Goal: Information Seeking & Learning: Compare options

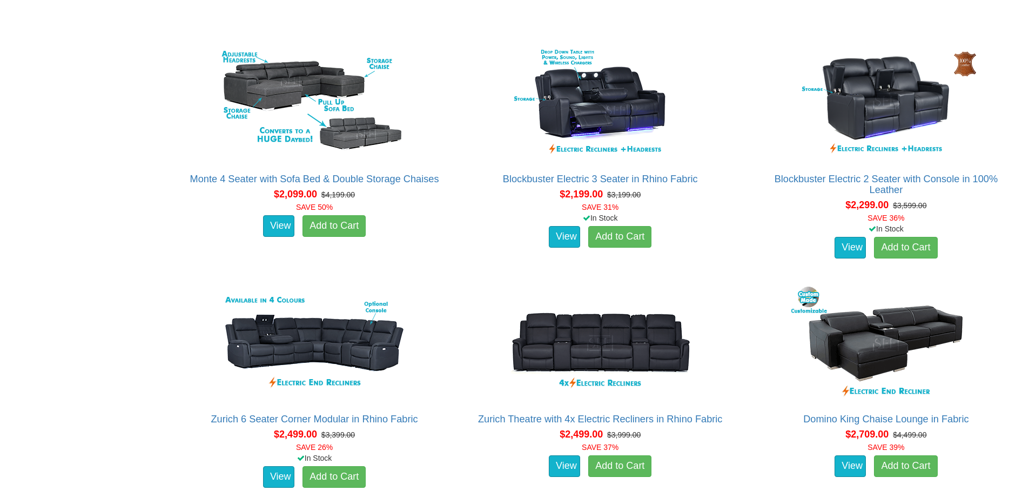
scroll to position [1027, 0]
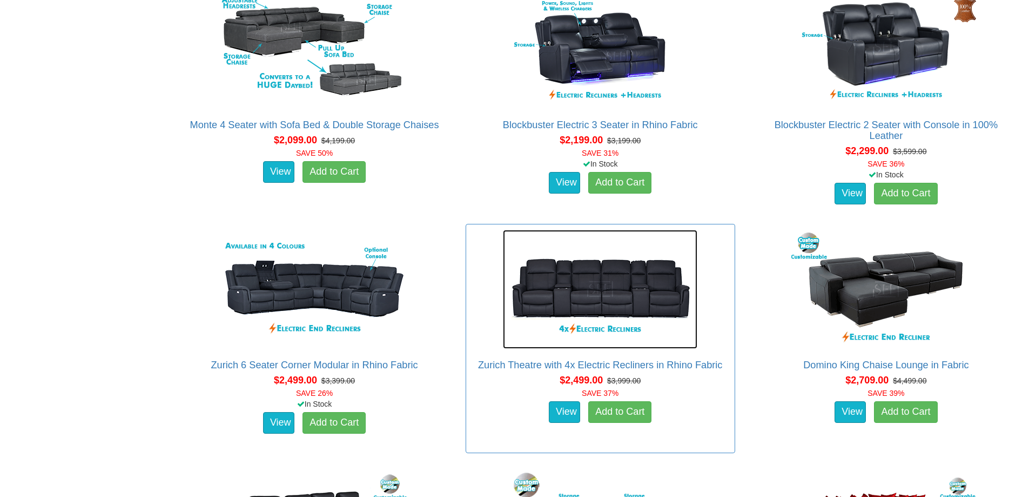
click at [590, 284] on img at bounding box center [600, 289] width 195 height 119
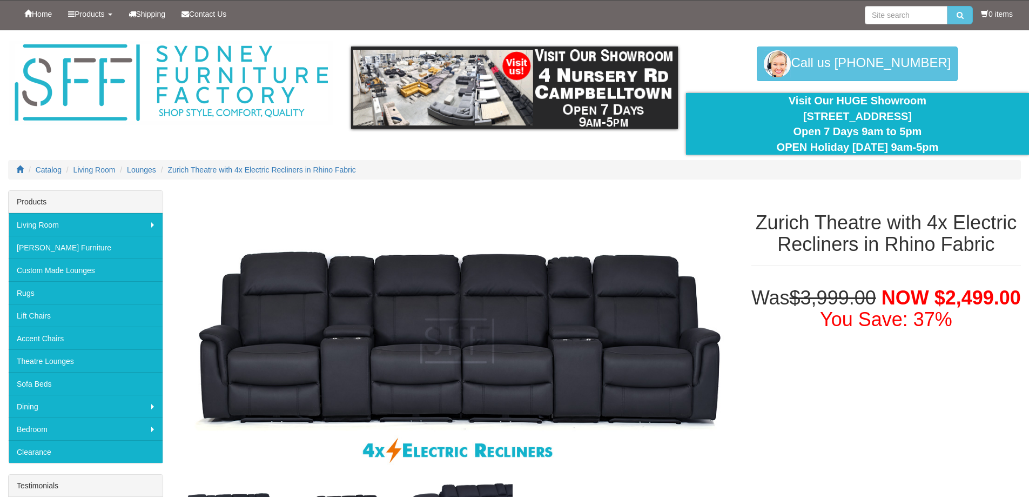
scroll to position [216, 0]
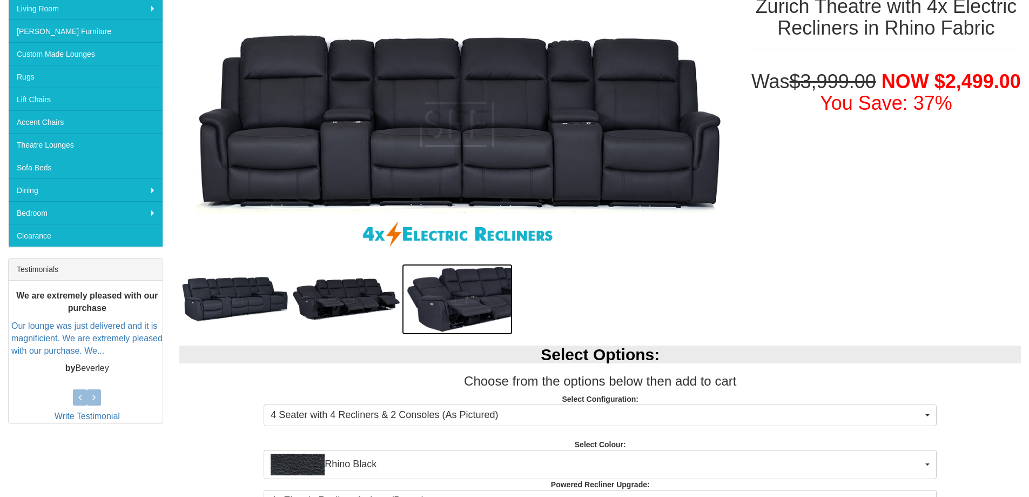
click at [473, 300] on img at bounding box center [457, 299] width 111 height 71
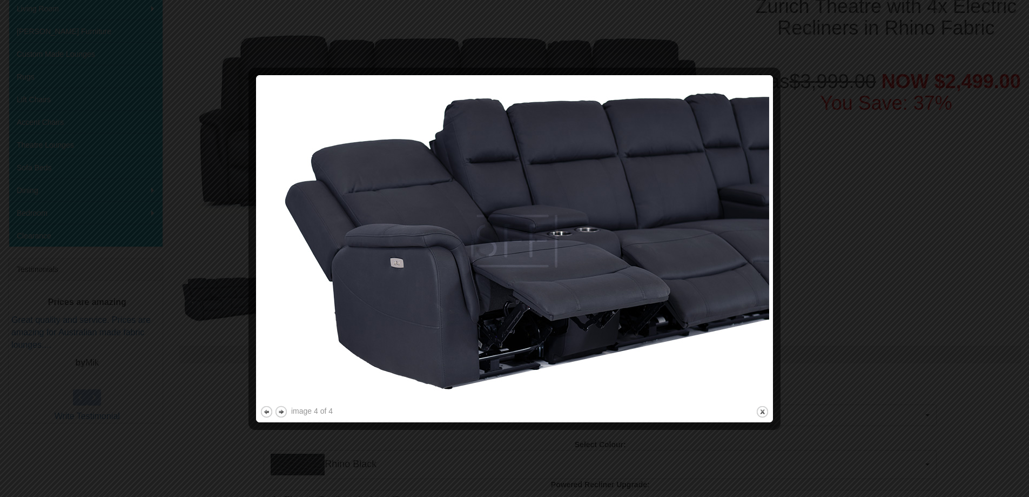
click at [841, 162] on div at bounding box center [514, 248] width 1029 height 497
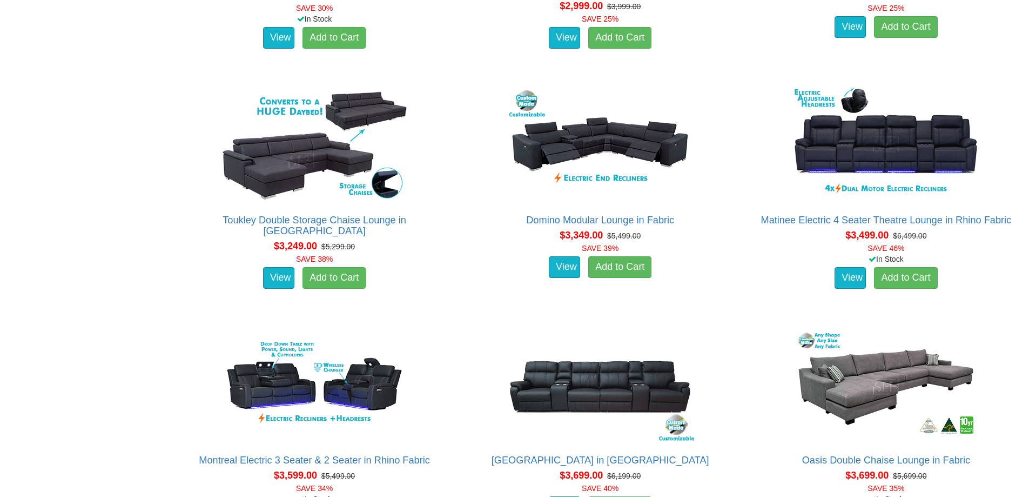
scroll to position [1945, 0]
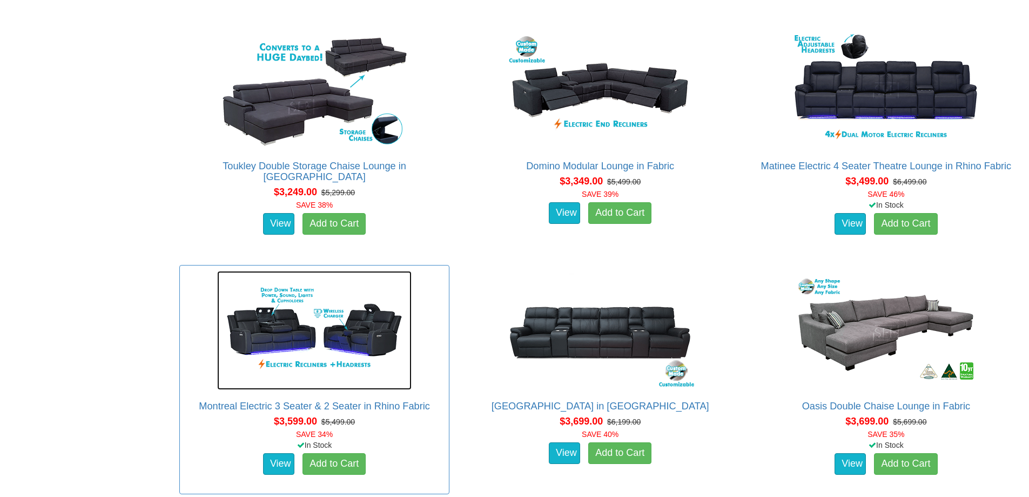
click at [280, 329] on img at bounding box center [314, 330] width 195 height 119
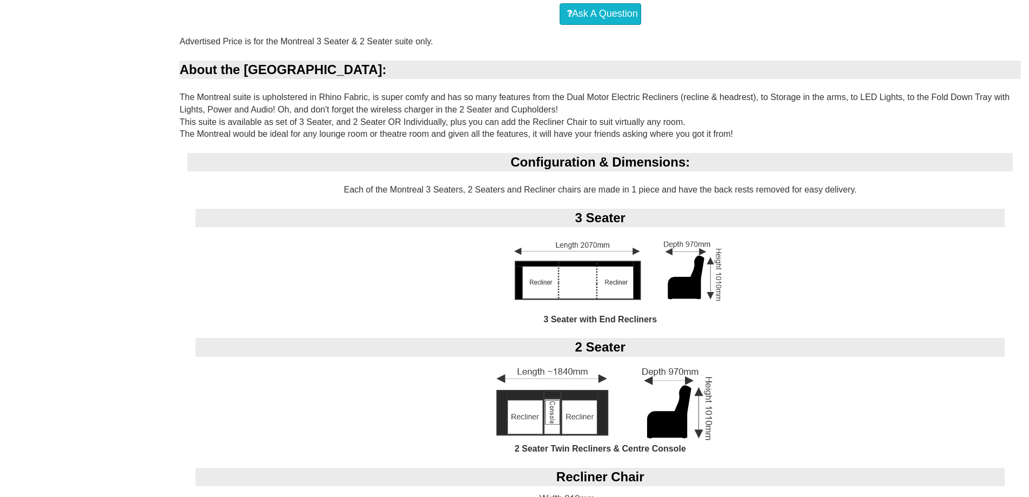
scroll to position [756, 0]
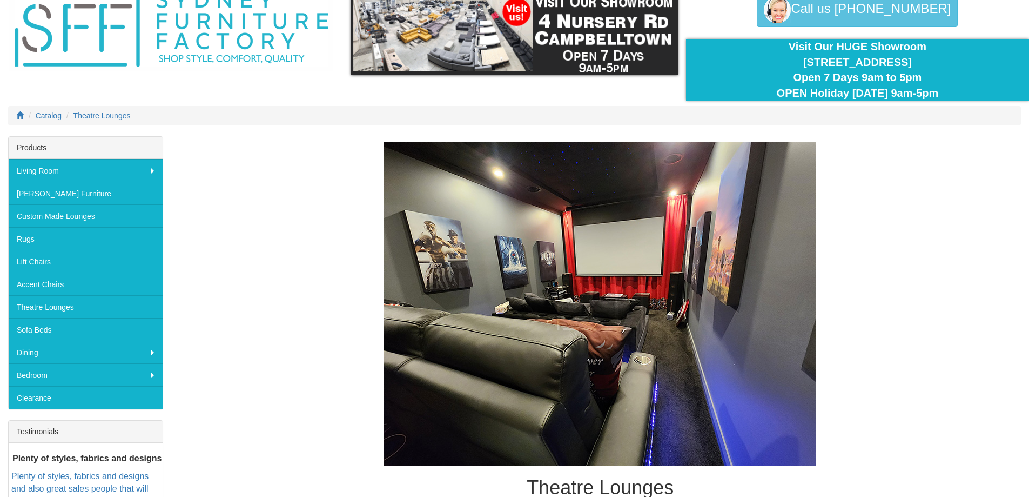
scroll to position [216, 0]
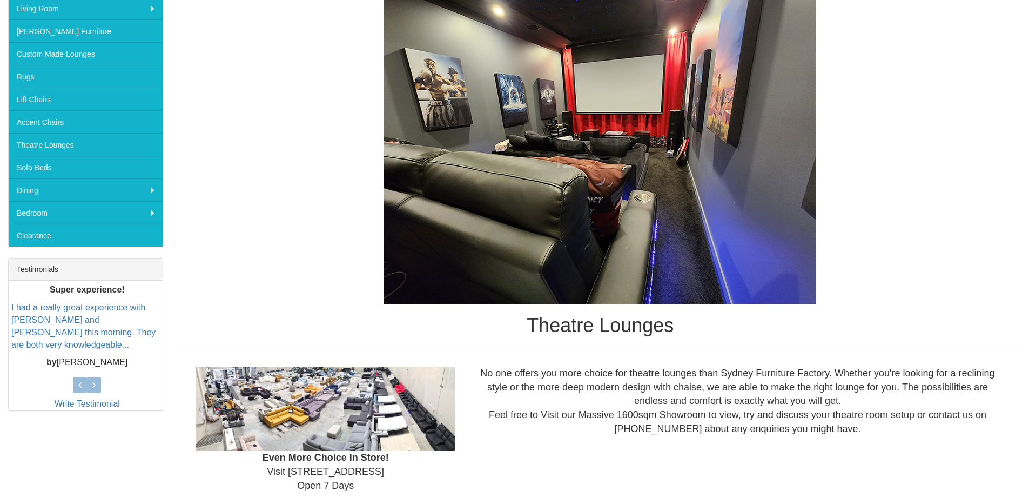
click at [551, 171] on img at bounding box center [600, 141] width 432 height 324
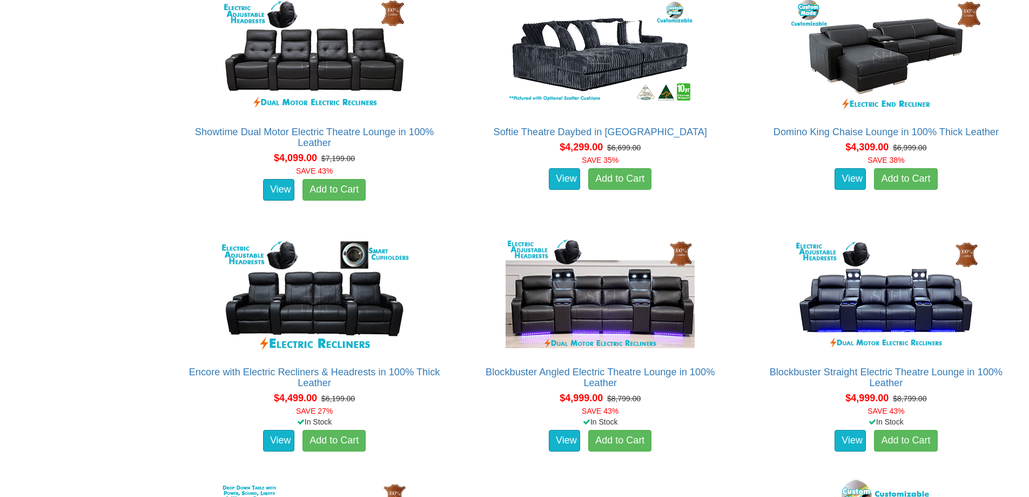
scroll to position [2831, 0]
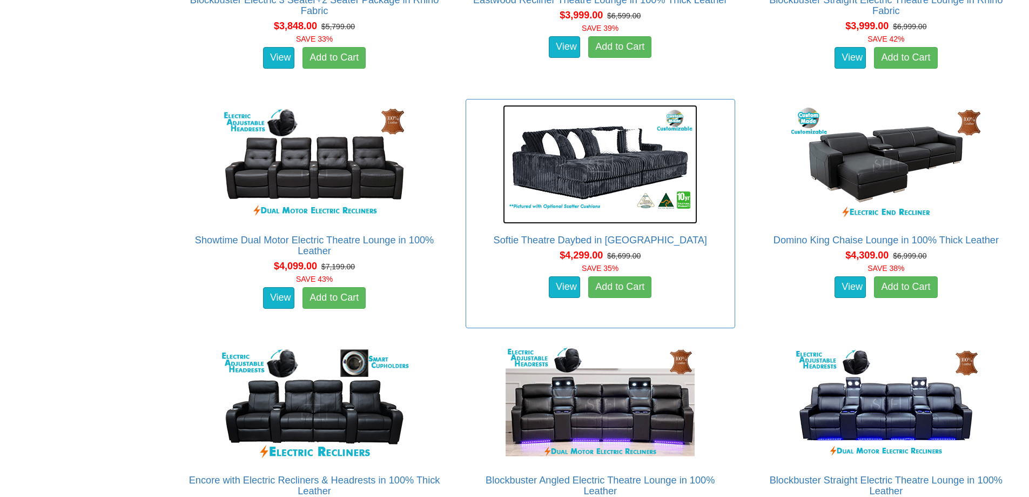
click at [597, 164] on img at bounding box center [600, 164] width 195 height 119
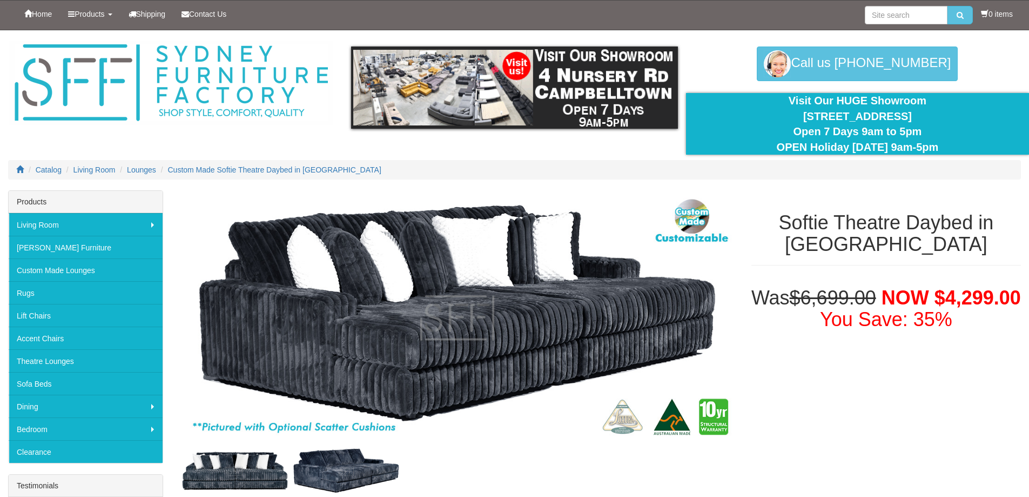
scroll to position [162, 0]
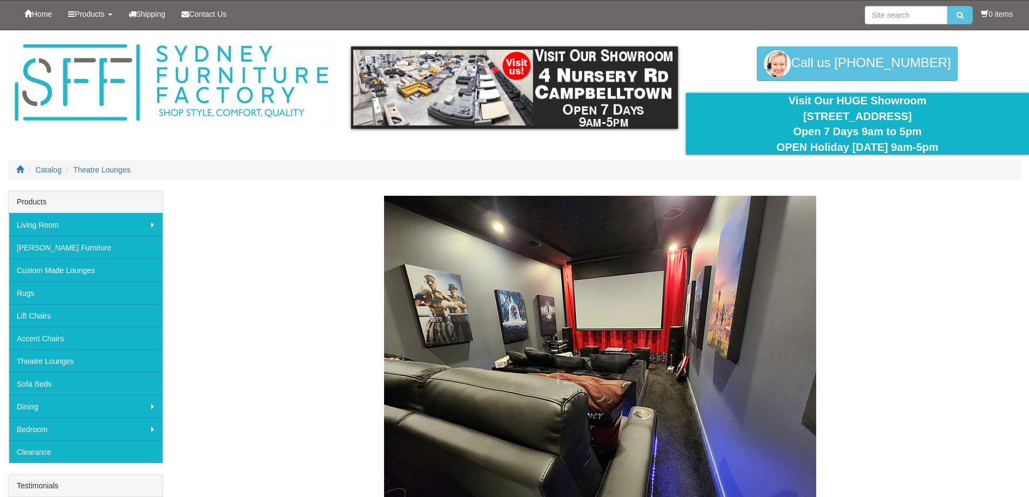
scroll to position [2831, 0]
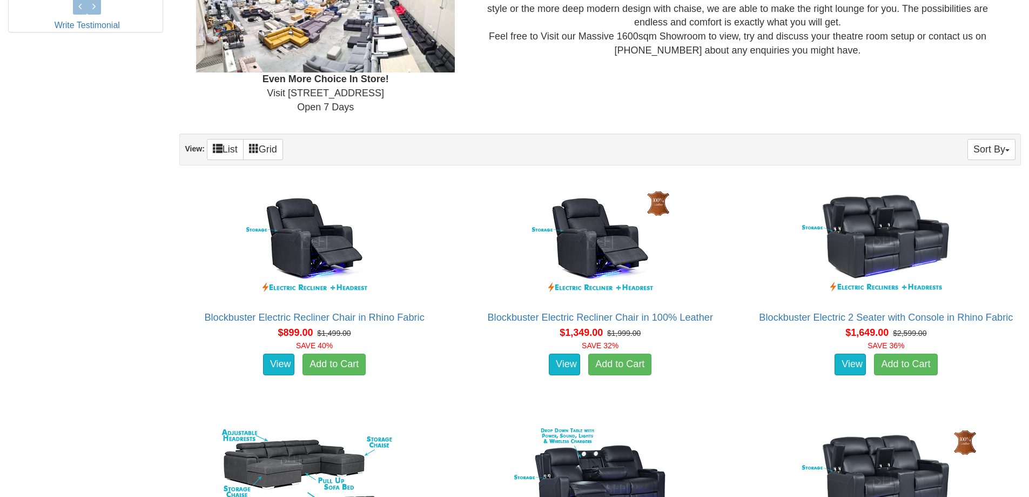
scroll to position [756, 0]
